Goal: Task Accomplishment & Management: Manage account settings

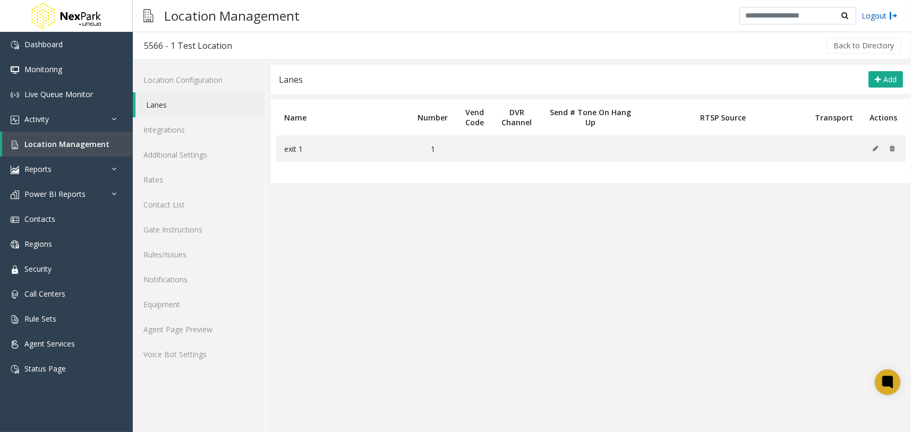
click at [876, 18] on link "Logout" at bounding box center [880, 15] width 36 height 11
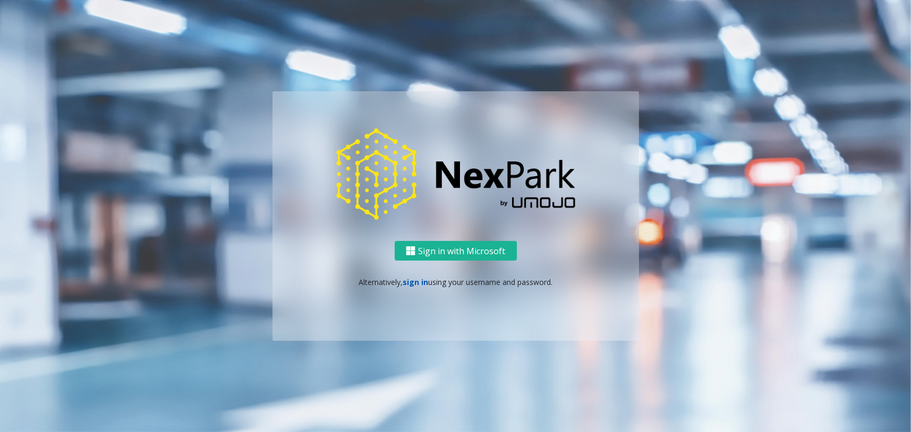
click at [425, 282] on link "sign in" at bounding box center [416, 282] width 26 height 10
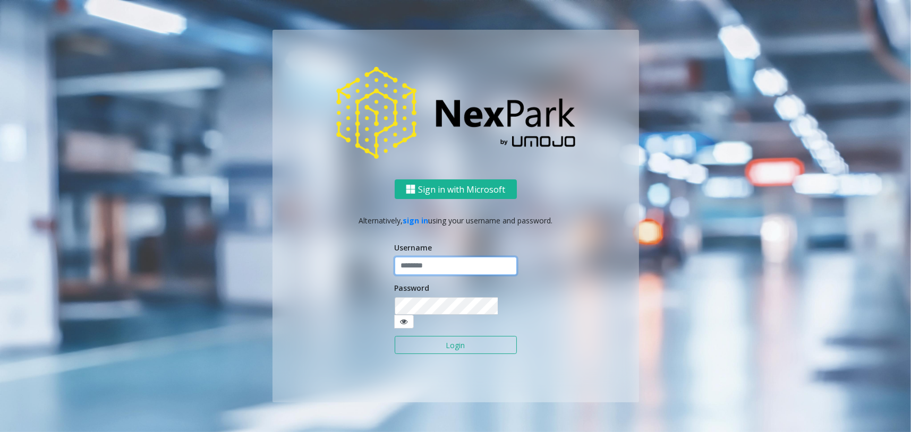
click at [419, 275] on input "text" at bounding box center [456, 266] width 122 height 18
type input "********"
click at [464, 344] on button "Login" at bounding box center [456, 345] width 122 height 18
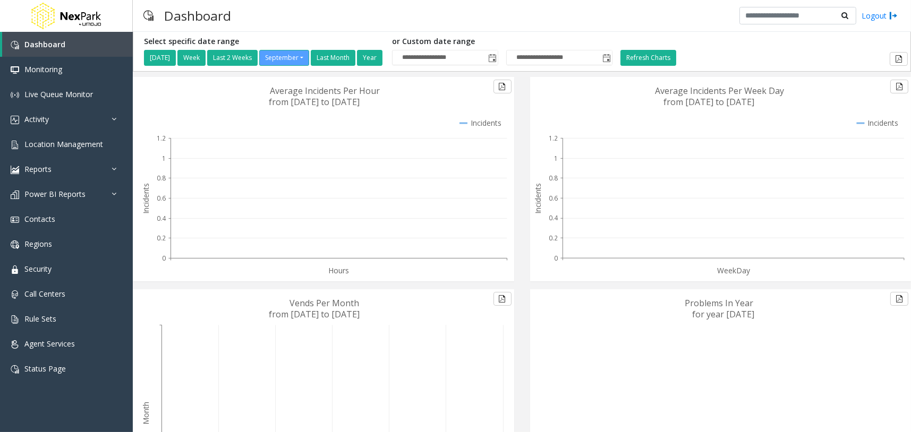
click at [438, 21] on div "Dashboard Logout" at bounding box center [522, 16] width 778 height 32
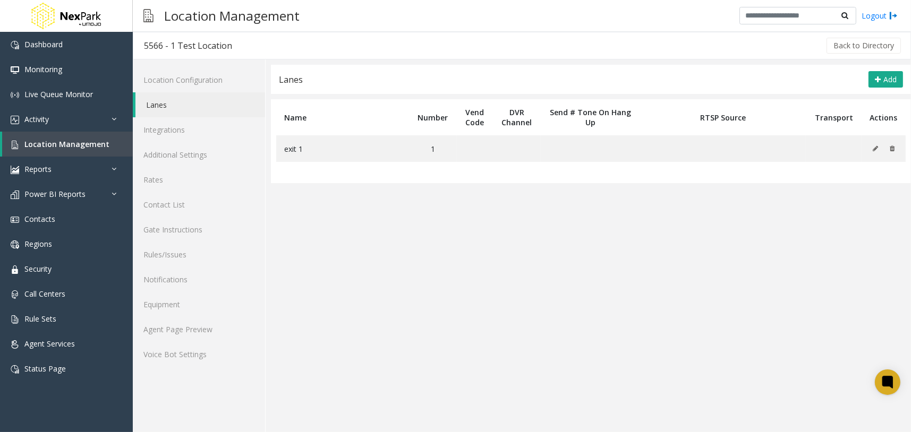
drag, startPoint x: 454, startPoint y: 270, endPoint x: 460, endPoint y: 268, distance: 6.2
click at [454, 270] on app-lanes "Lanes Add Name Number Vend Code DVR Channel Send # Tone On Hang Up RTSP Source …" at bounding box center [591, 249] width 640 height 368
click at [877, 149] on icon at bounding box center [875, 149] width 5 height 6
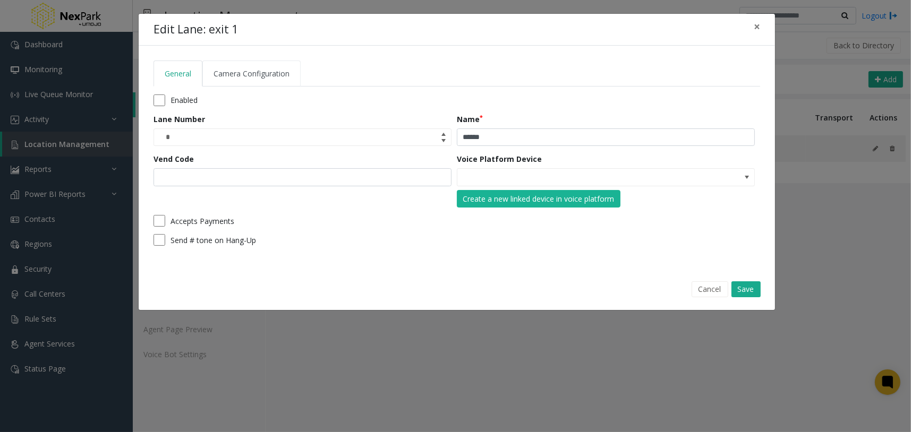
click at [283, 79] on link "Camera Configuration" at bounding box center [251, 74] width 98 height 26
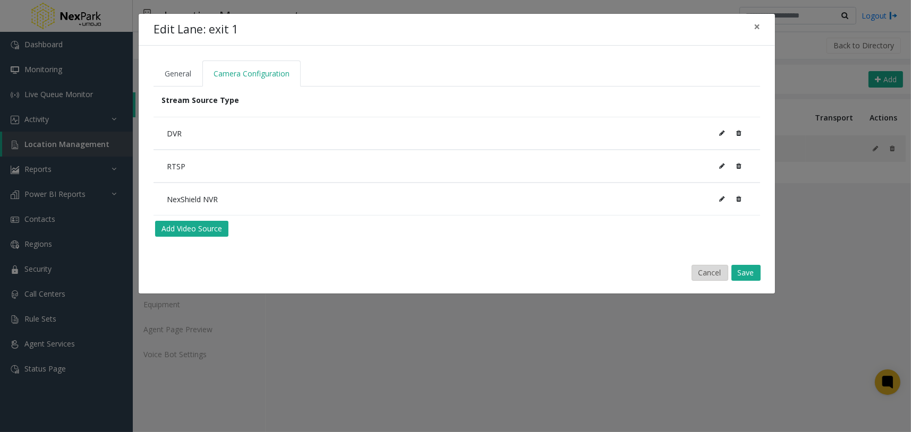
click at [712, 275] on button "Cancel" at bounding box center [710, 273] width 37 height 16
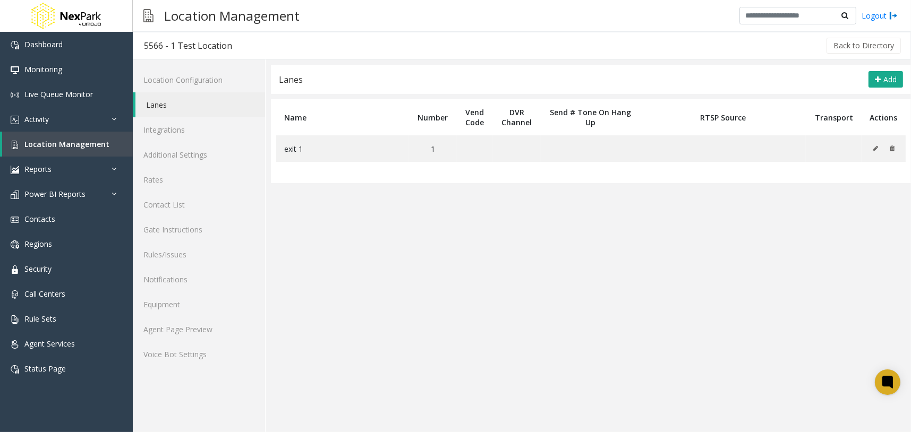
click at [561, 315] on bs-modal-backdrop at bounding box center [455, 216] width 911 height 432
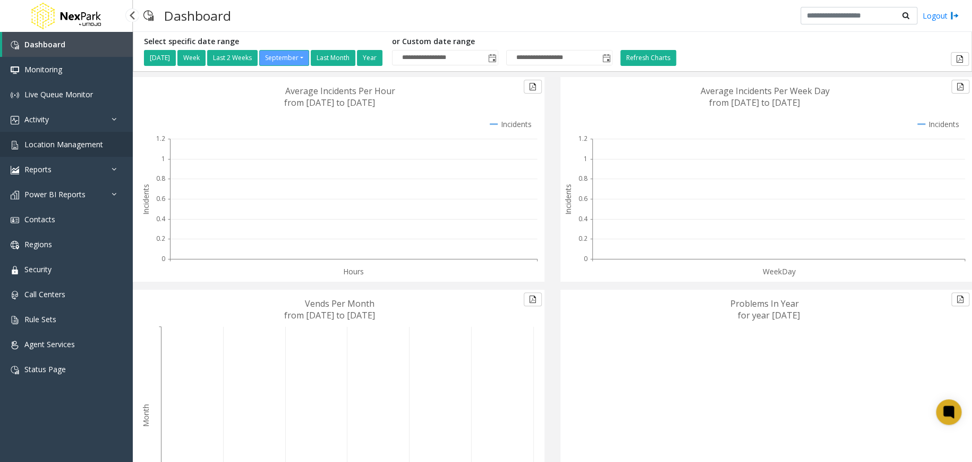
click at [90, 145] on span "Location Management" at bounding box center [63, 144] width 79 height 10
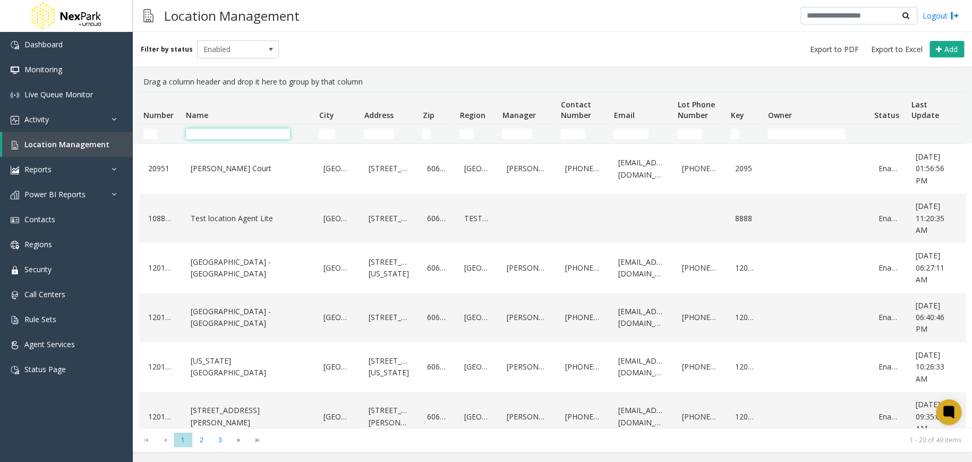
click at [242, 131] on input "Name Filter" at bounding box center [238, 134] width 104 height 11
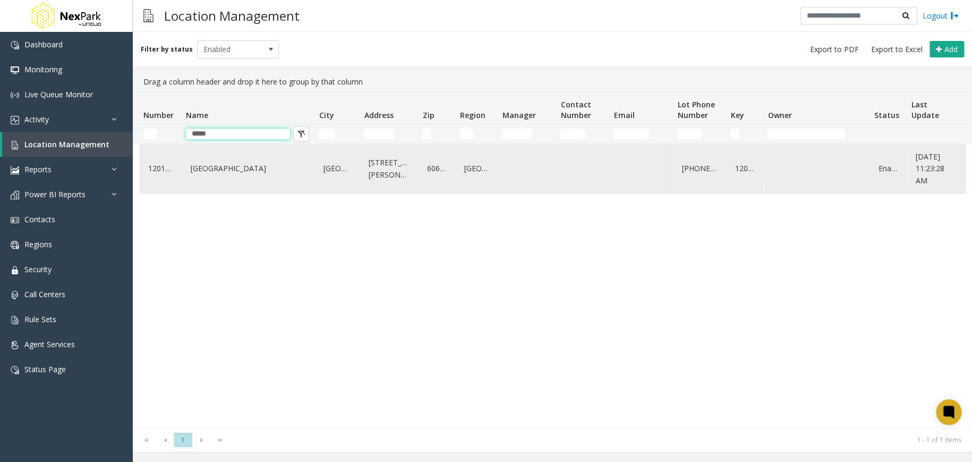
type input "****"
click at [253, 159] on div "Gold Coast Galleria" at bounding box center [248, 168] width 120 height 41
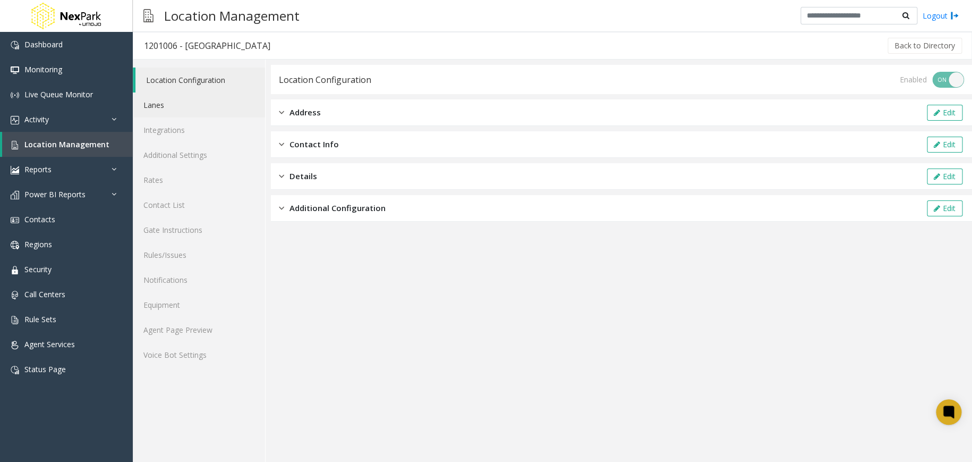
click at [191, 109] on link "Lanes" at bounding box center [199, 104] width 132 height 25
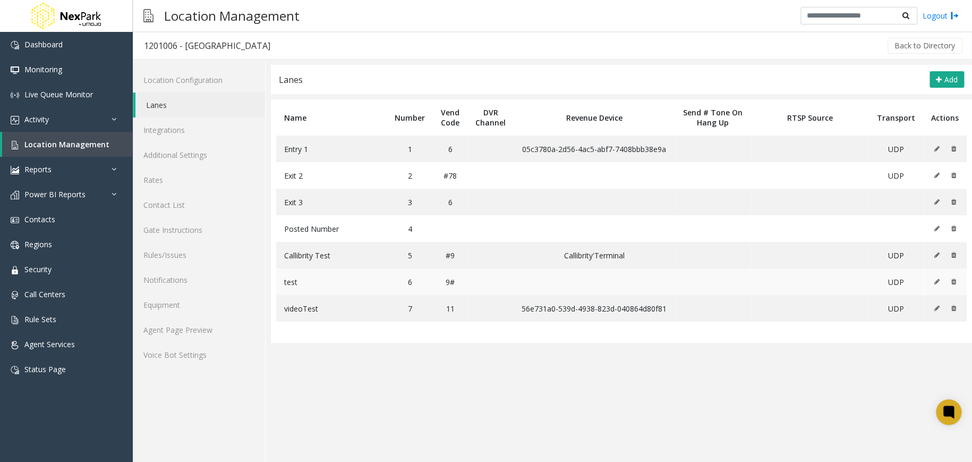
click at [937, 280] on icon at bounding box center [936, 281] width 5 height 6
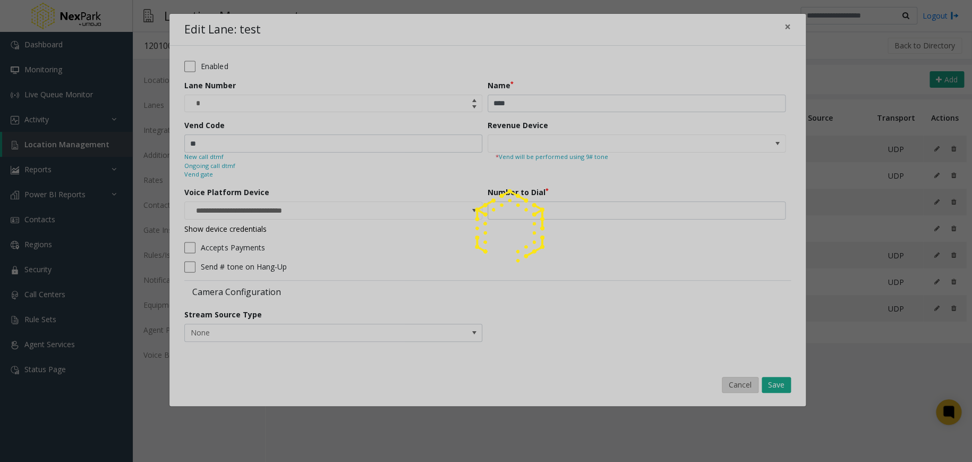
type input "**********"
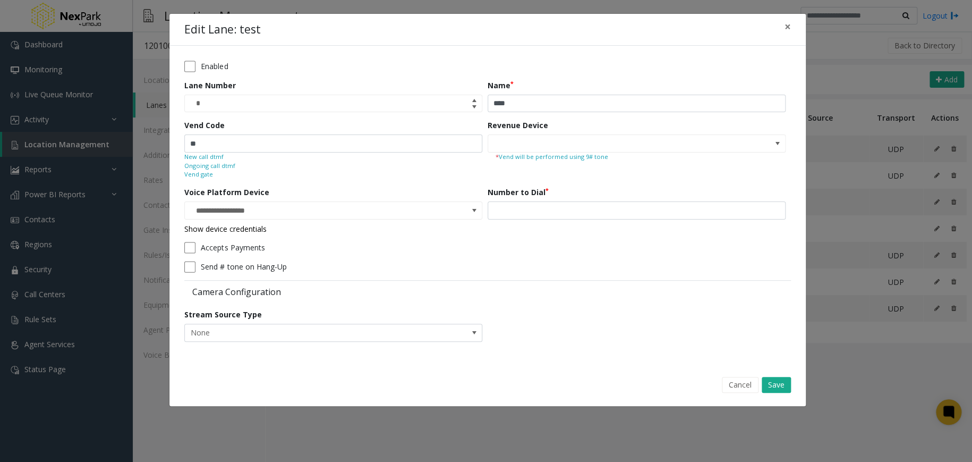
drag, startPoint x: 737, startPoint y: 386, endPoint x: 677, endPoint y: 359, distance: 65.9
click at [737, 385] on button "Cancel" at bounding box center [740, 385] width 37 height 16
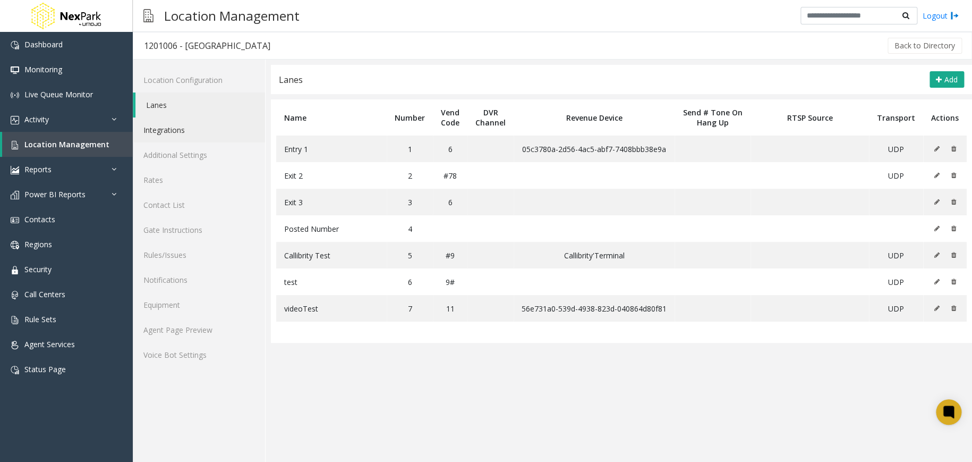
click at [222, 125] on link "Integrations" at bounding box center [199, 129] width 132 height 25
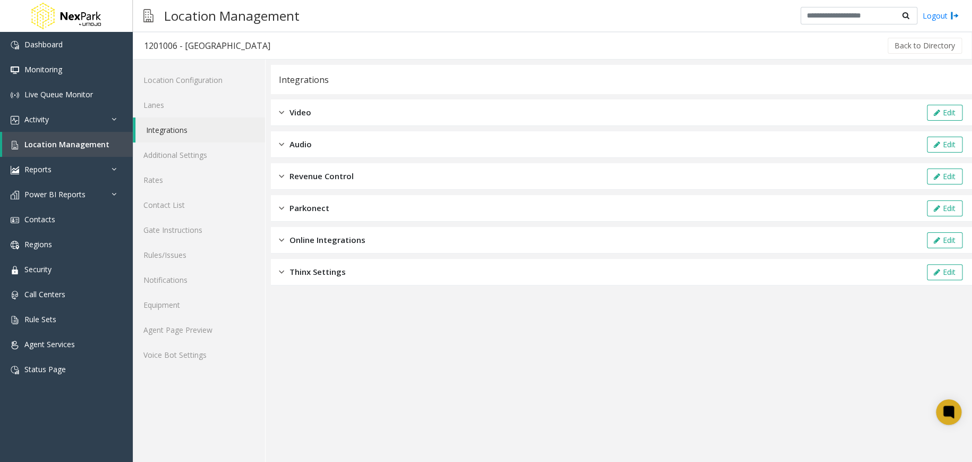
click at [337, 177] on span "Revenue Control" at bounding box center [322, 176] width 64 height 12
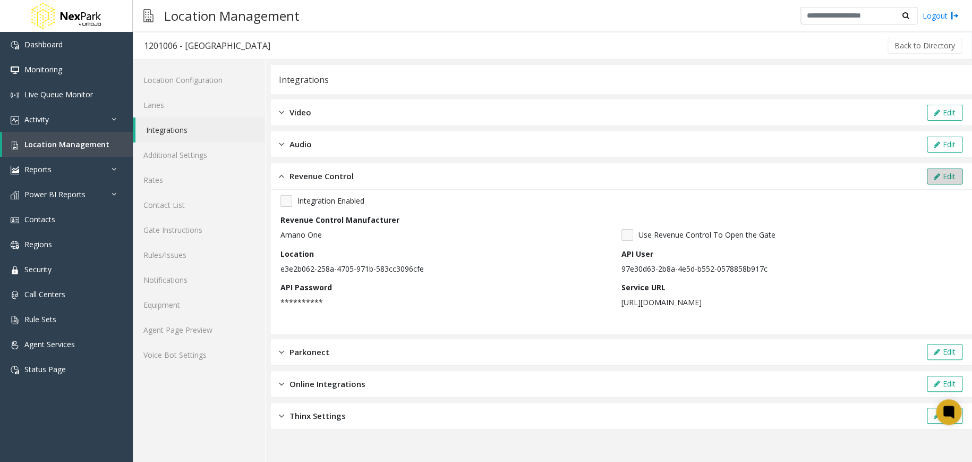
click at [935, 174] on icon at bounding box center [937, 176] width 6 height 7
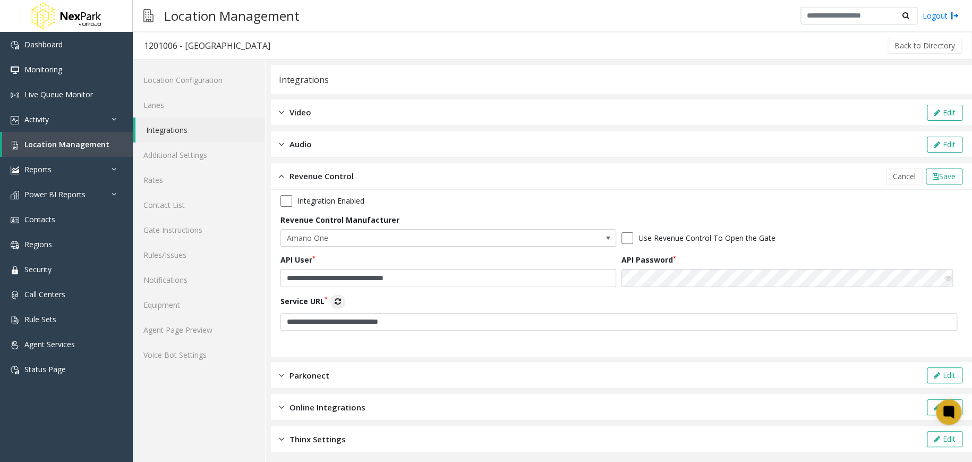
click at [340, 300] on icon at bounding box center [338, 301] width 6 height 7
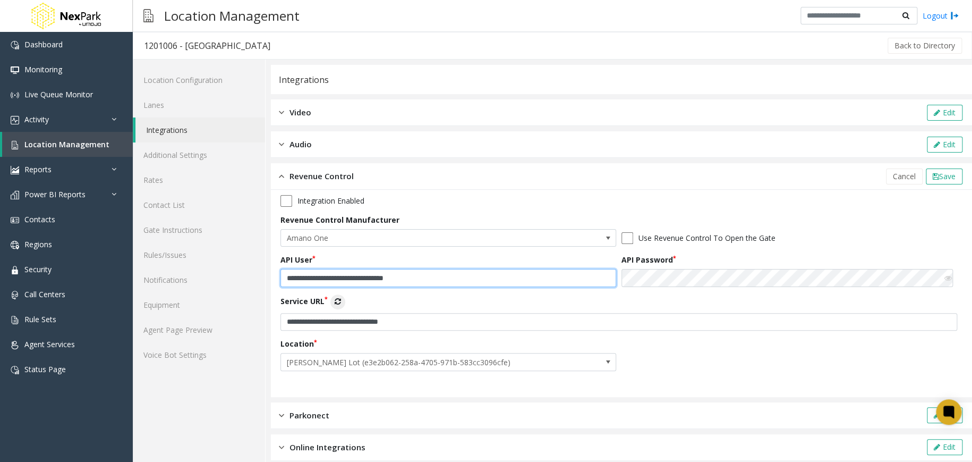
click at [436, 275] on input "**********" at bounding box center [449, 278] width 336 height 18
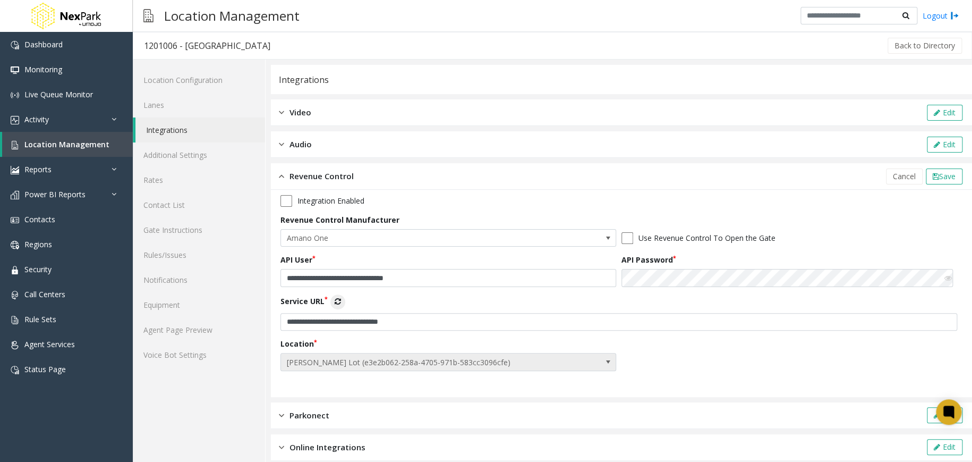
click at [379, 355] on span "Bob Belcher Lot (e3e2b062-258a-4705-971b-583cc3096cfe)" at bounding box center [415, 361] width 268 height 17
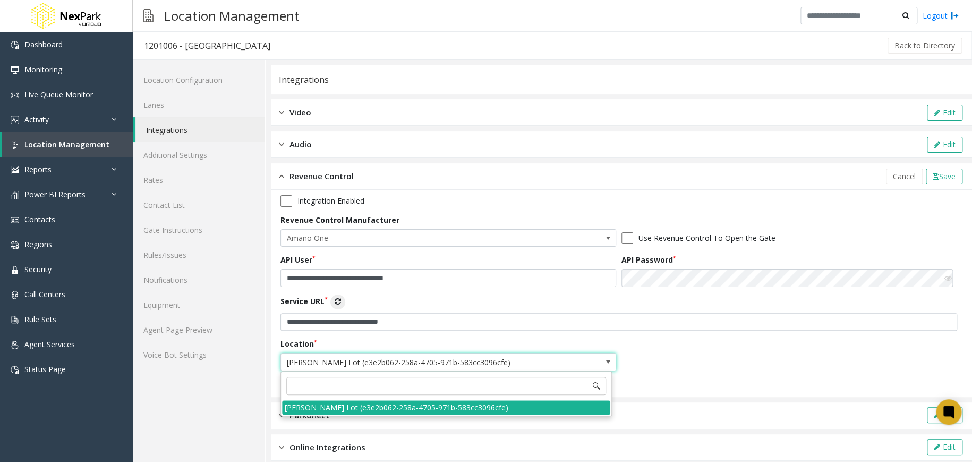
click at [786, 361] on div "**********" at bounding box center [622, 286] width 682 height 183
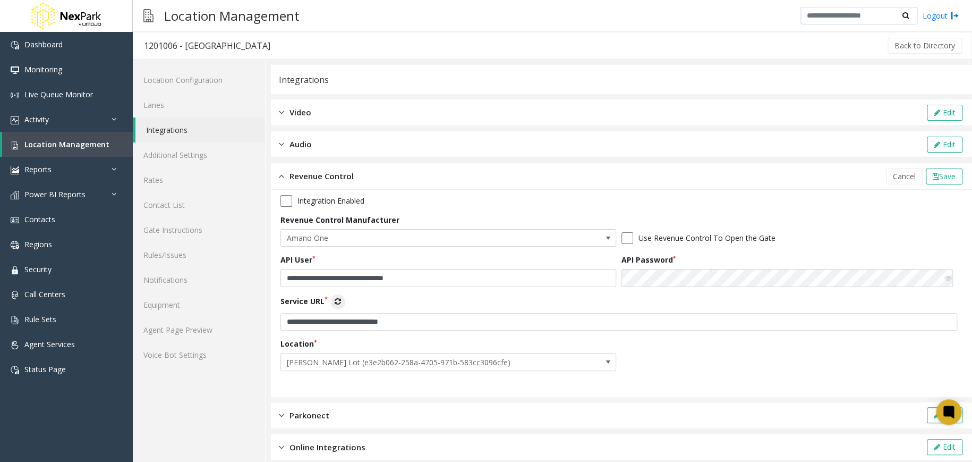
click at [945, 278] on icon at bounding box center [948, 277] width 7 height 7
click at [213, 104] on link "Lanes" at bounding box center [199, 104] width 132 height 25
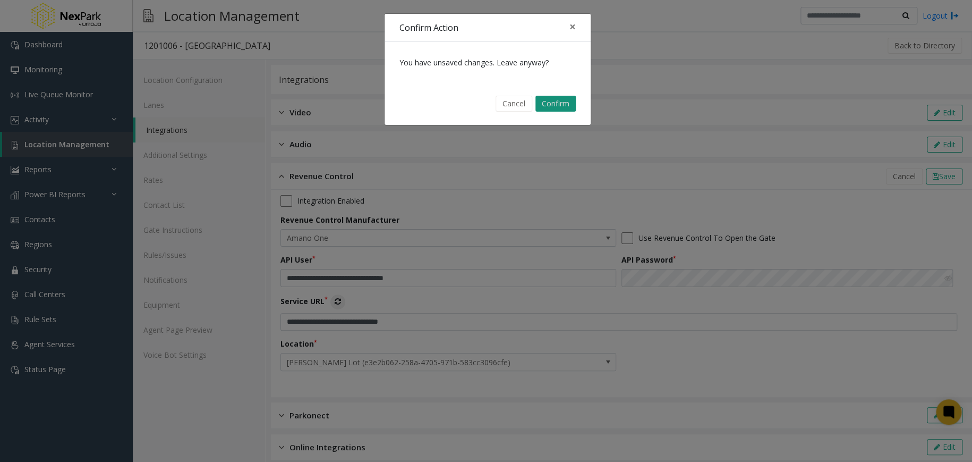
click at [563, 104] on button "Confirm" at bounding box center [556, 104] width 40 height 16
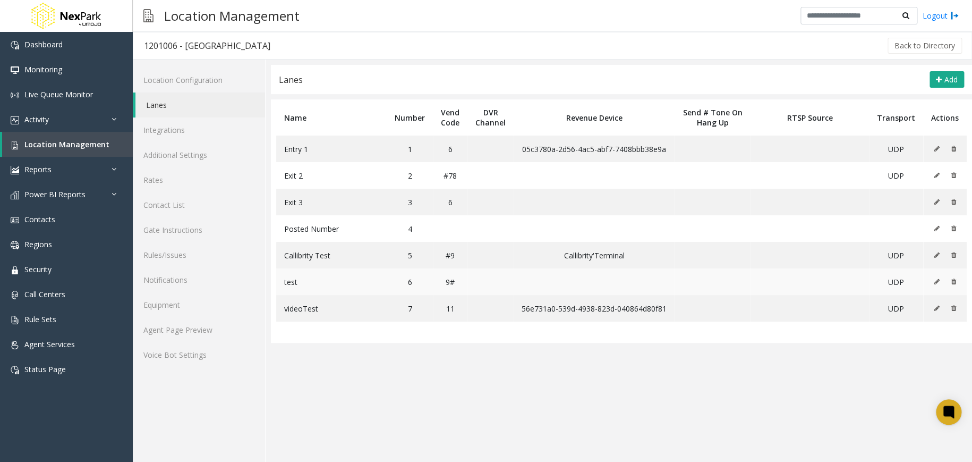
click at [938, 282] on icon at bounding box center [936, 281] width 5 height 6
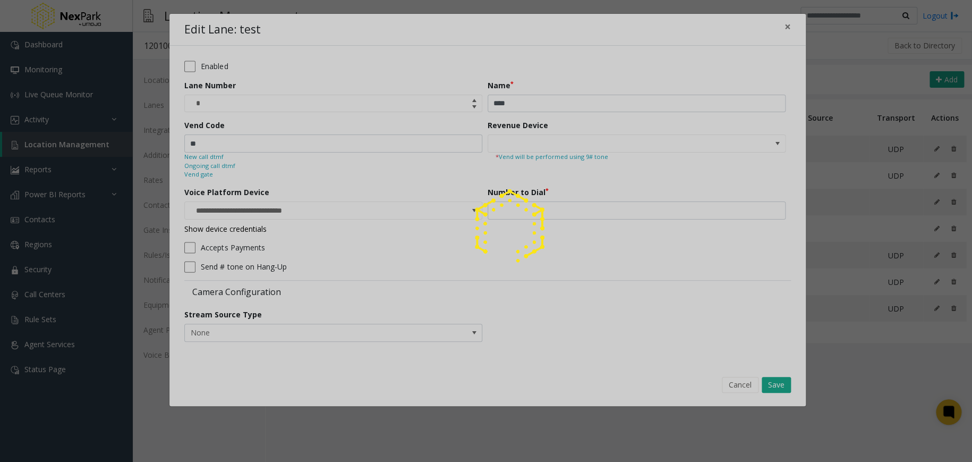
type input "**********"
